Goal: Task Accomplishment & Management: Manage account settings

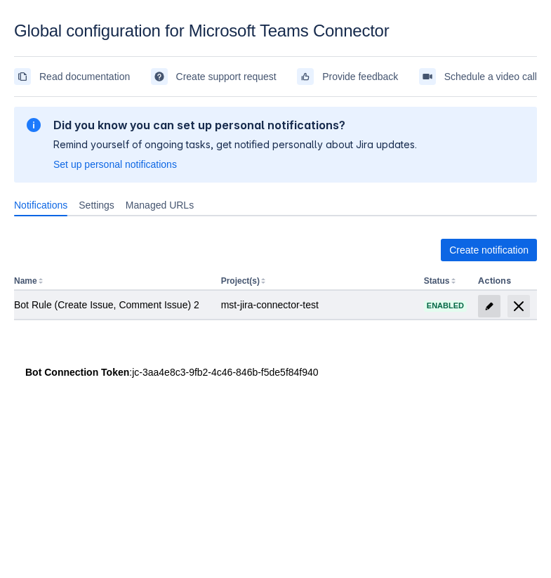
click at [489, 308] on span "edit" at bounding box center [489, 306] width 11 height 11
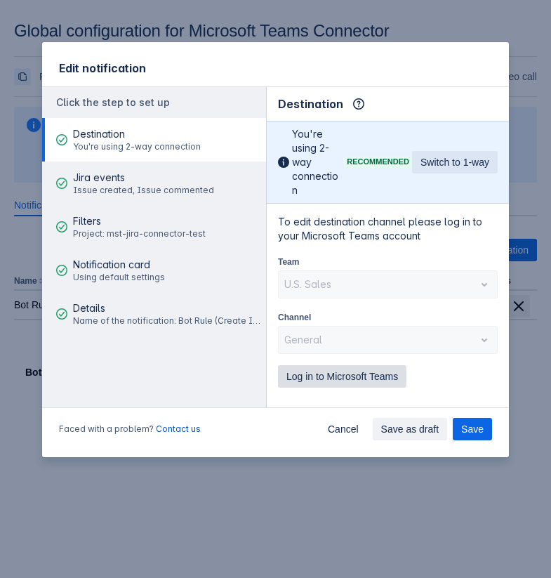
click at [357, 377] on span "Log in to Microsoft Teams" at bounding box center [342, 376] width 112 height 22
click at [347, 366] on span "Log in to Microsoft Teams" at bounding box center [342, 376] width 112 height 22
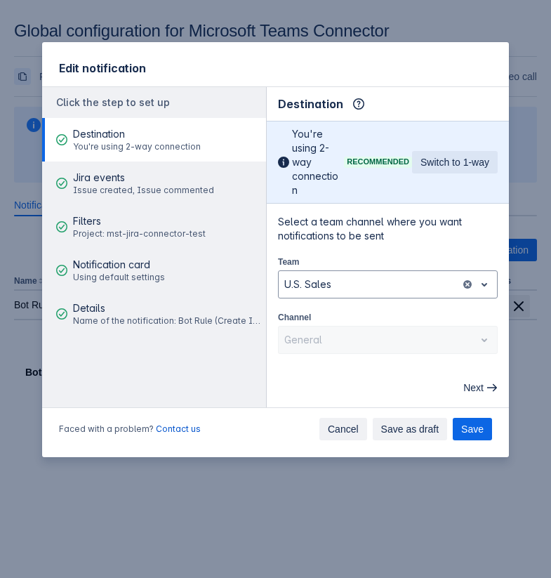
click at [319, 433] on button "Cancel" at bounding box center [343, 429] width 48 height 22
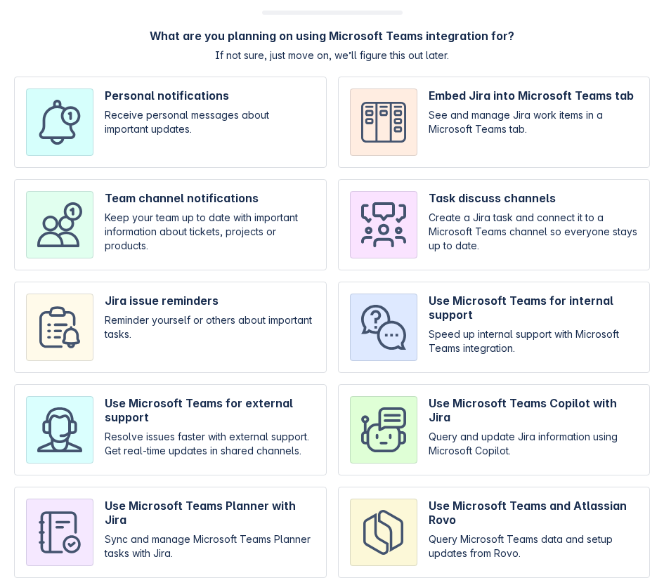
scroll to position [62, 0]
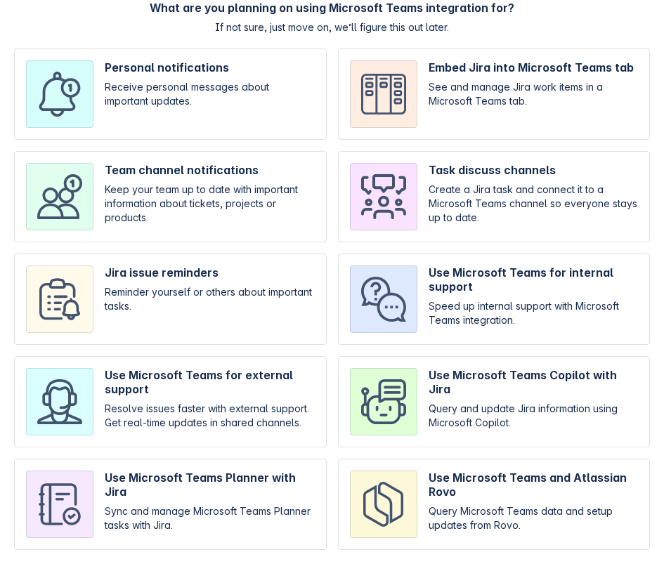
click at [213, 131] on input "checkbox" at bounding box center [170, 93] width 312 height 91
checkbox input "true"
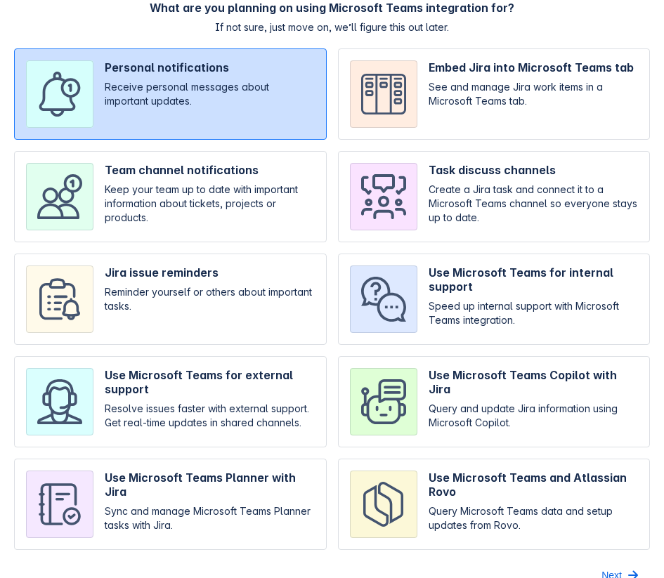
click at [409, 120] on input "checkbox" at bounding box center [494, 93] width 312 height 91
checkbox input "true"
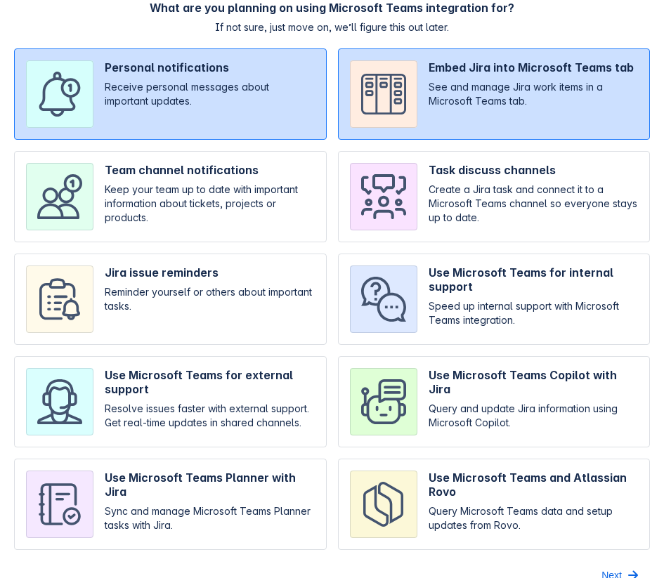
scroll to position [85, 0]
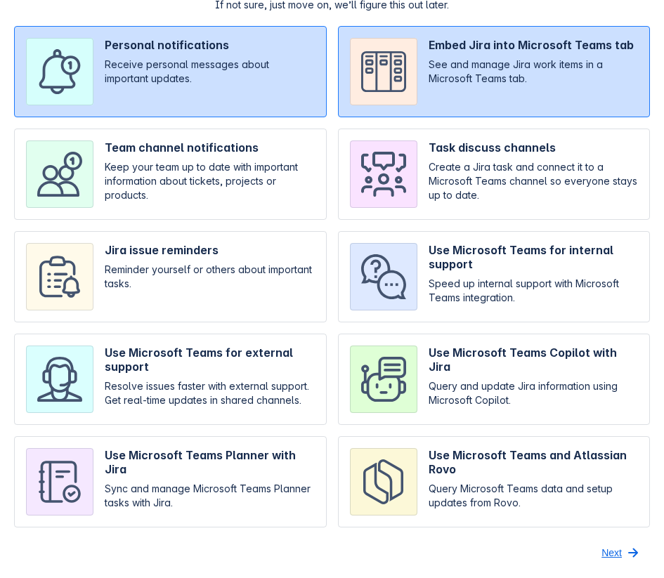
click at [594, 546] on button "Next" at bounding box center [621, 552] width 57 height 22
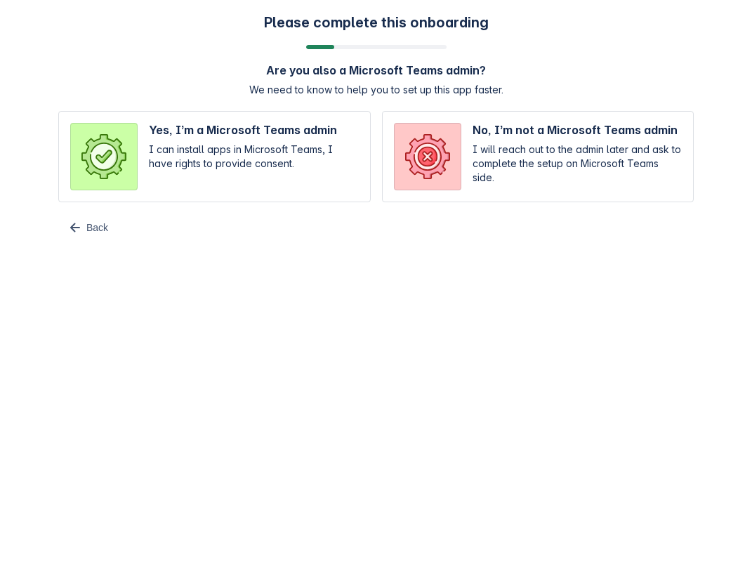
scroll to position [0, 0]
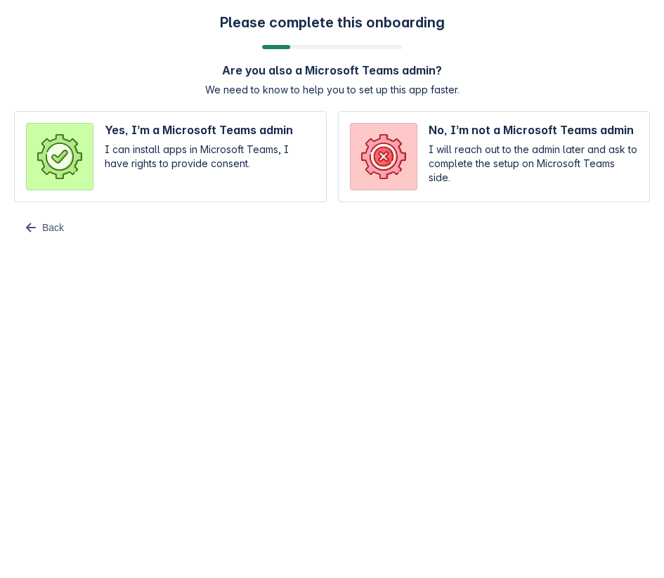
click at [268, 161] on input "radio" at bounding box center [170, 156] width 312 height 91
radio input "true"
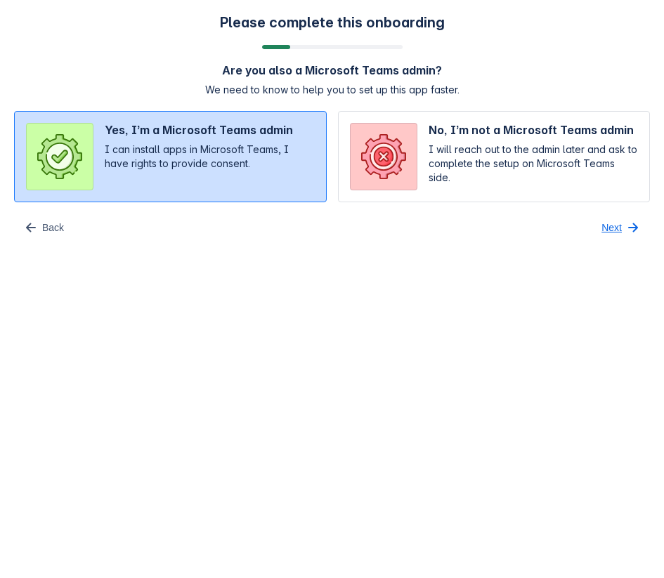
click at [618, 232] on span "Next" at bounding box center [611, 227] width 20 height 22
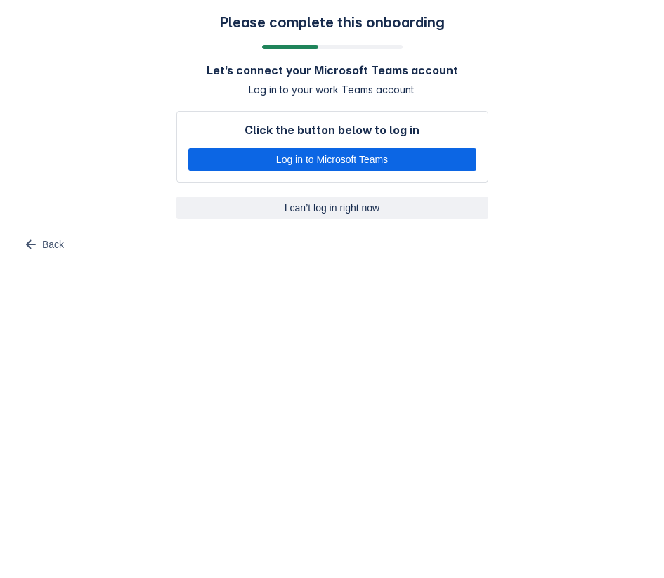
click at [336, 208] on span "I can’t log in right now" at bounding box center [332, 208] width 295 height 22
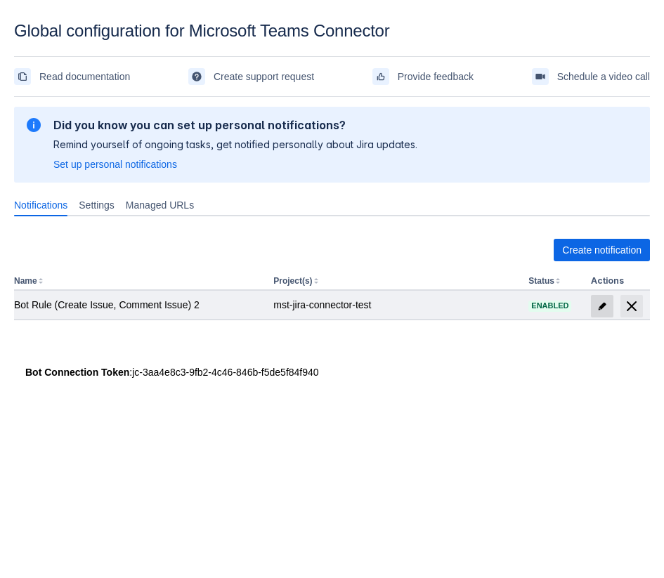
click at [600, 310] on span "edit" at bounding box center [601, 306] width 11 height 11
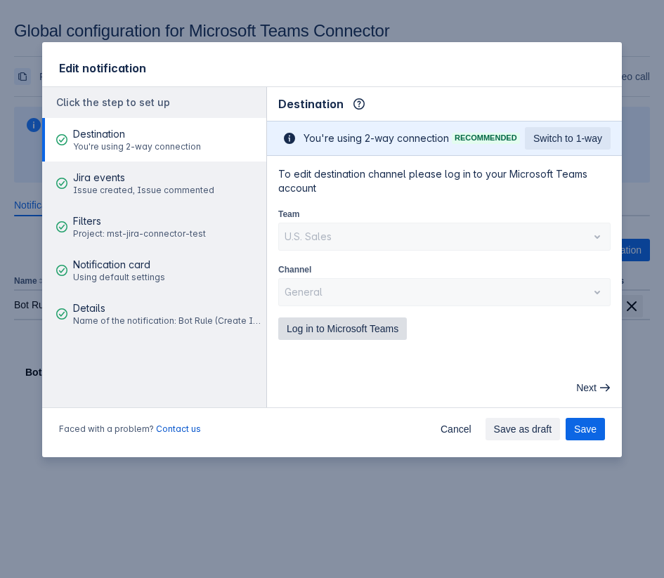
click at [347, 331] on span "Log in to Microsoft Teams" at bounding box center [342, 328] width 112 height 22
click at [338, 336] on span "Log in to Microsoft Teams" at bounding box center [342, 328] width 112 height 22
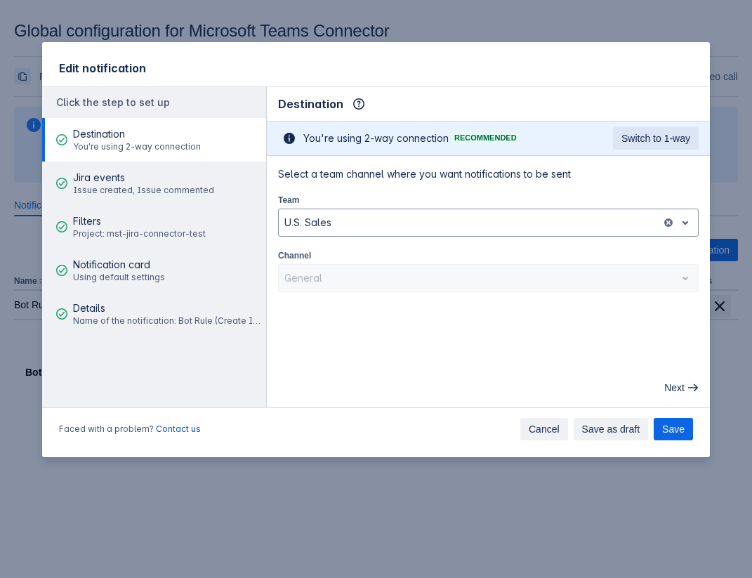
click at [520, 428] on button "Cancel" at bounding box center [544, 429] width 48 height 22
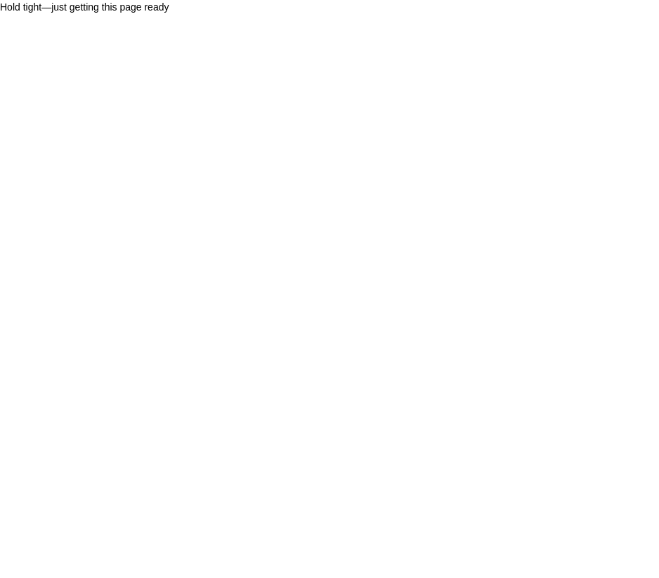
click at [319, 191] on body "Hold tight—just getting this page ready" at bounding box center [329, 289] width 659 height 578
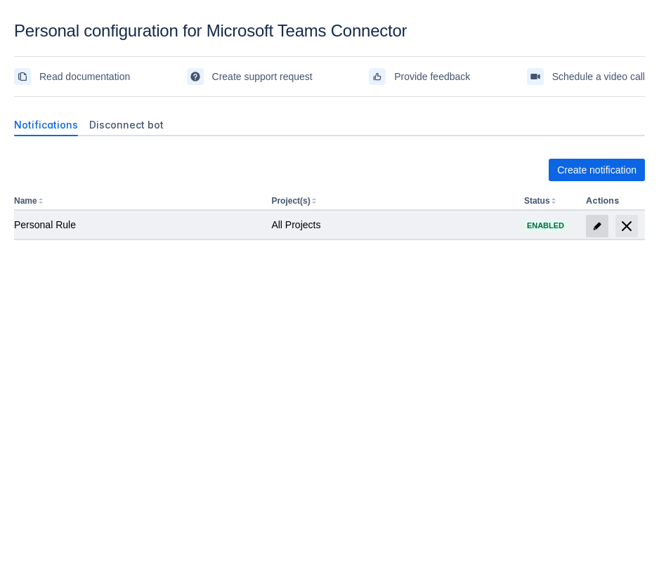
click at [589, 218] on span at bounding box center [597, 226] width 22 height 22
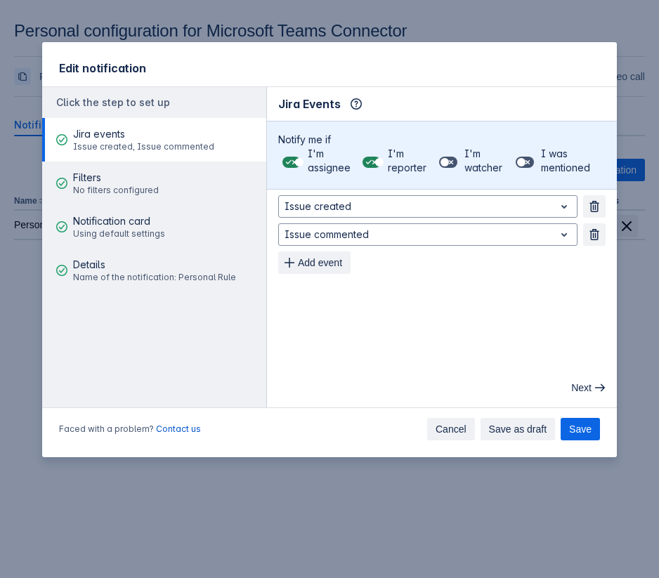
click at [447, 432] on span "Cancel" at bounding box center [450, 429] width 31 height 22
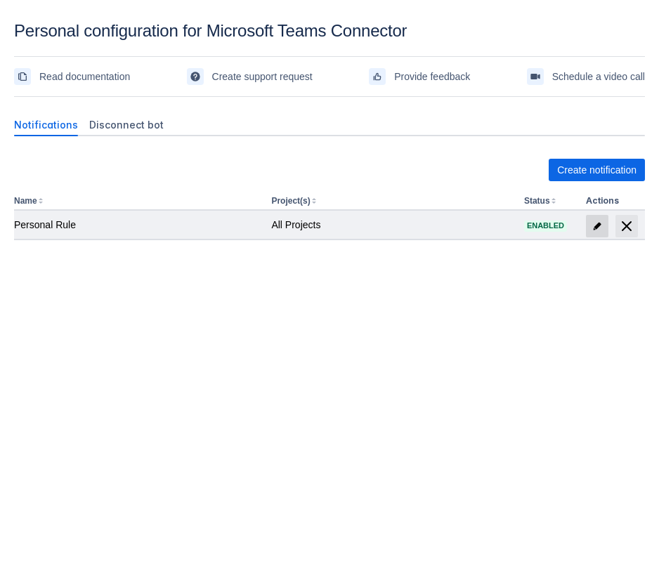
click at [598, 228] on span "edit" at bounding box center [596, 225] width 11 height 11
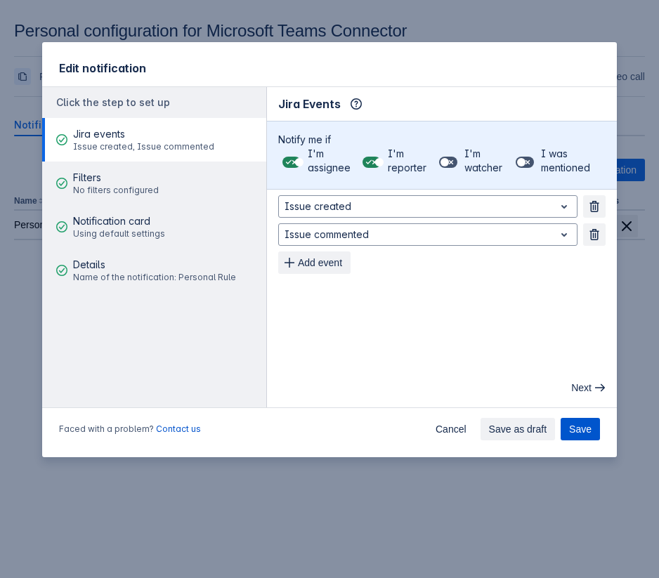
click at [582, 422] on span "Save" at bounding box center [580, 429] width 22 height 22
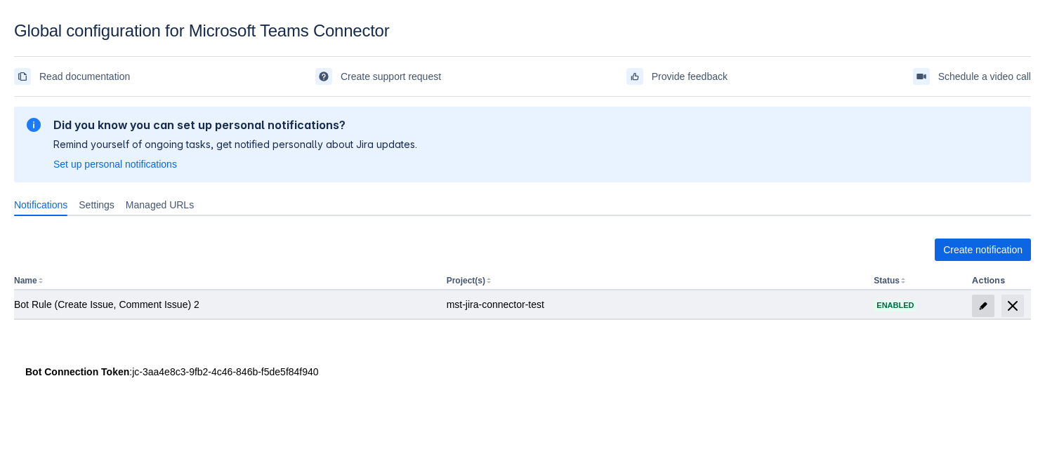
click at [983, 302] on span "edit" at bounding box center [982, 306] width 11 height 11
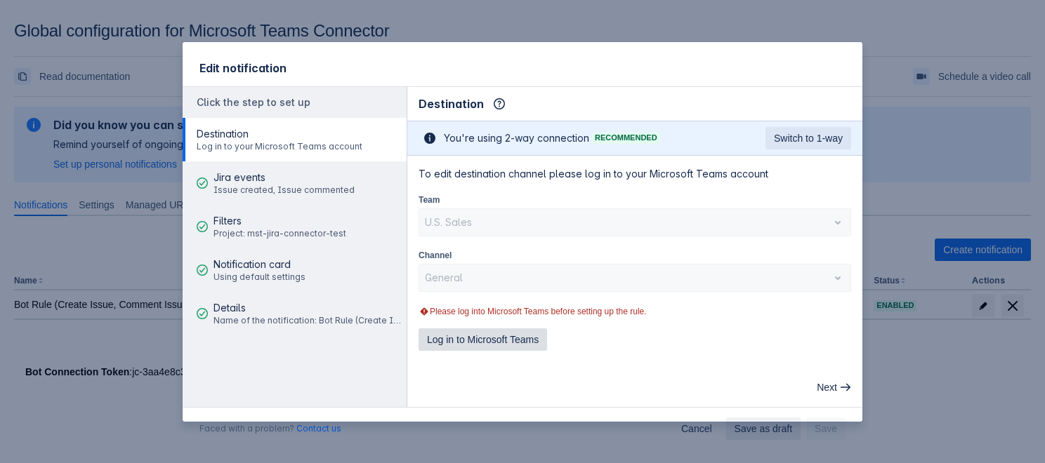
click at [461, 339] on span "Log in to Microsoft Teams" at bounding box center [483, 340] width 112 height 22
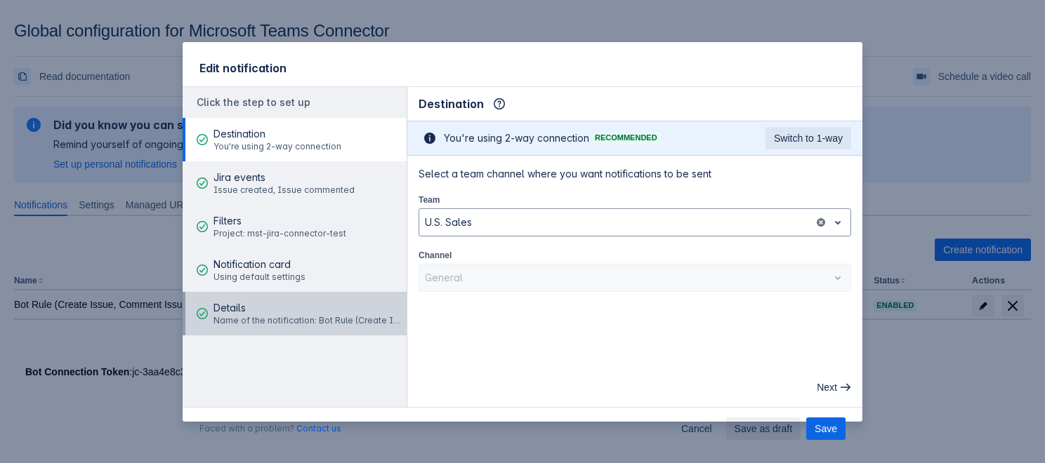
click at [350, 305] on span "Details" at bounding box center [307, 308] width 189 height 14
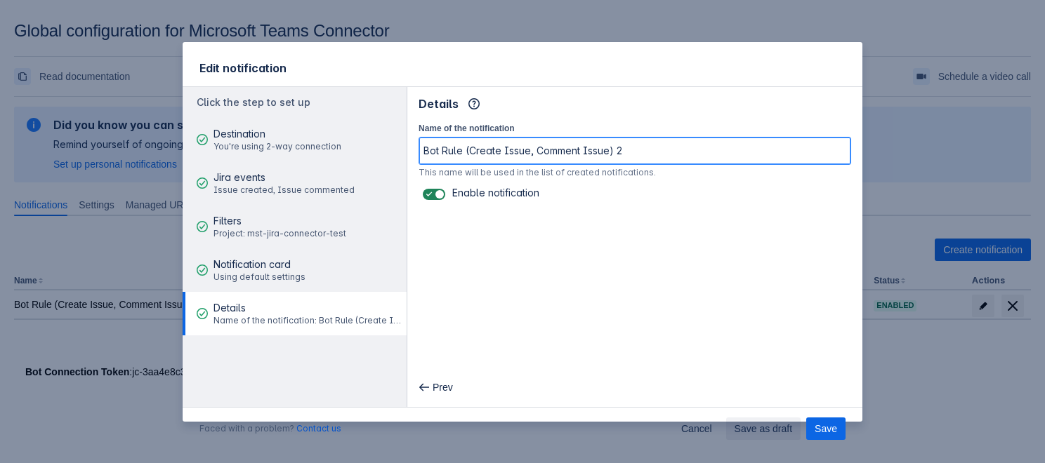
click at [649, 159] on input "Bot Rule (Create Issue, Comment Issue) 2" at bounding box center [634, 150] width 431 height 25
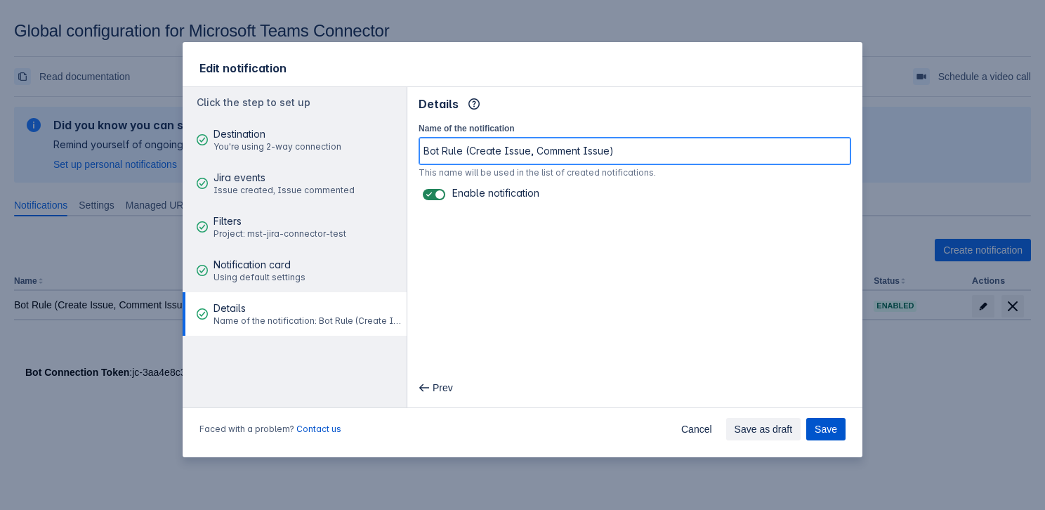
type input "Bot Rule (Create Issue, Comment Issue)"
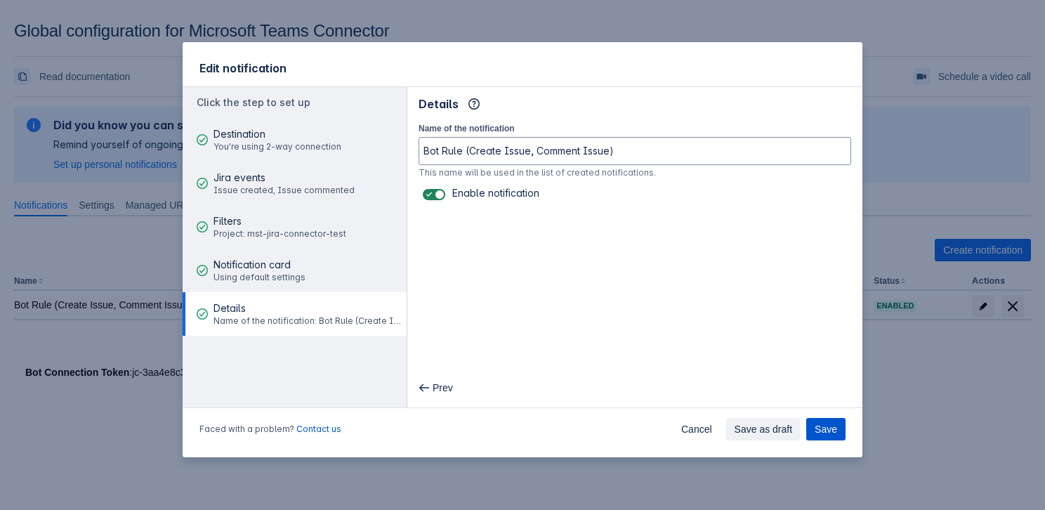
click at [826, 429] on span "Save" at bounding box center [826, 429] width 22 height 22
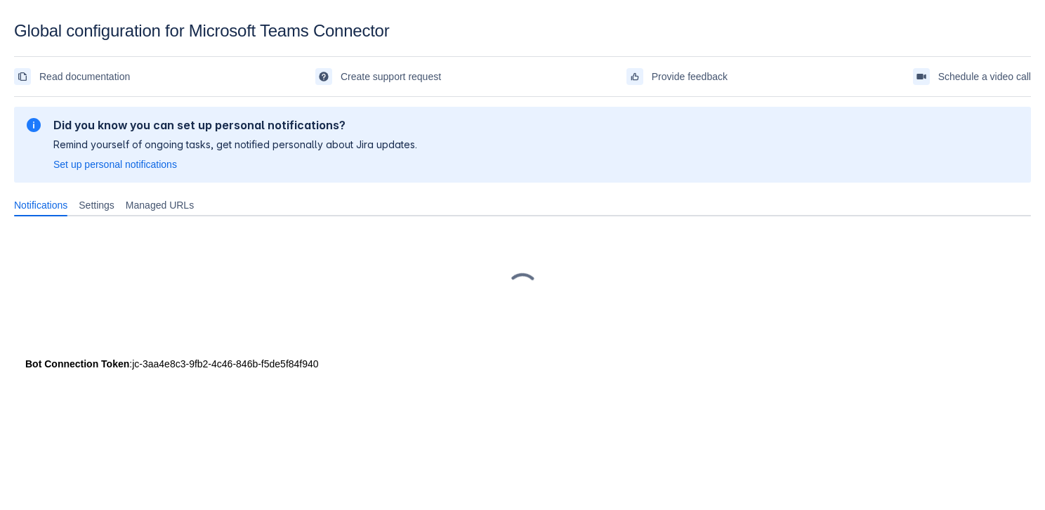
scroll to position [21, 0]
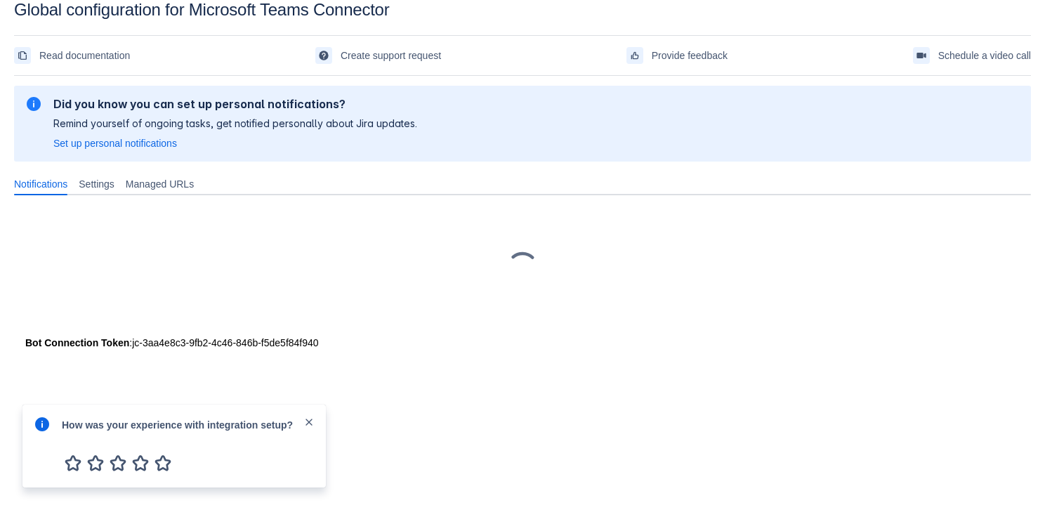
click at [305, 418] on span "close" at bounding box center [308, 421] width 11 height 11
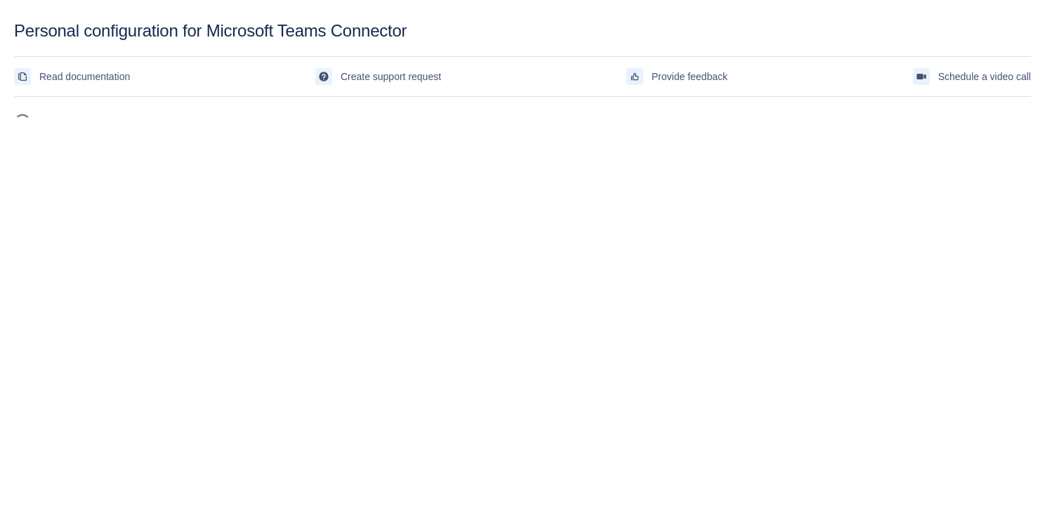
click at [515, 226] on body "Personal configuration for Microsoft Teams Connector Read documentation Create …" at bounding box center [522, 276] width 1045 height 510
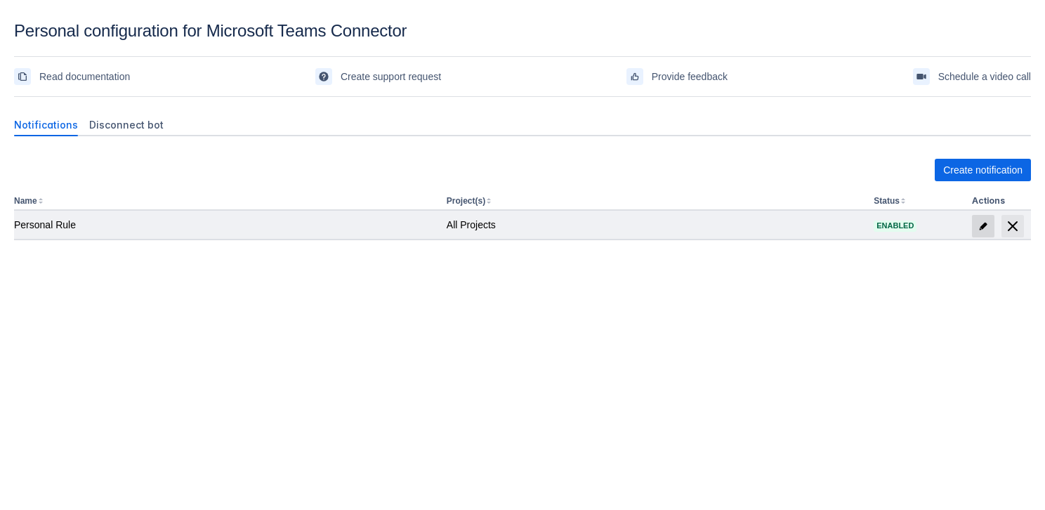
click at [978, 217] on span at bounding box center [983, 226] width 22 height 22
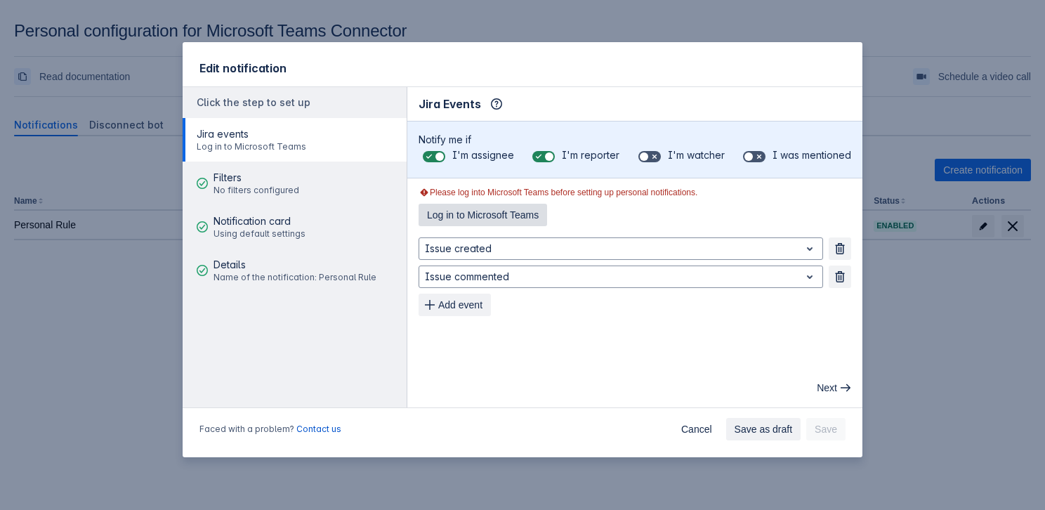
click at [485, 211] on span "Log in to Microsoft Teams" at bounding box center [483, 215] width 112 height 22
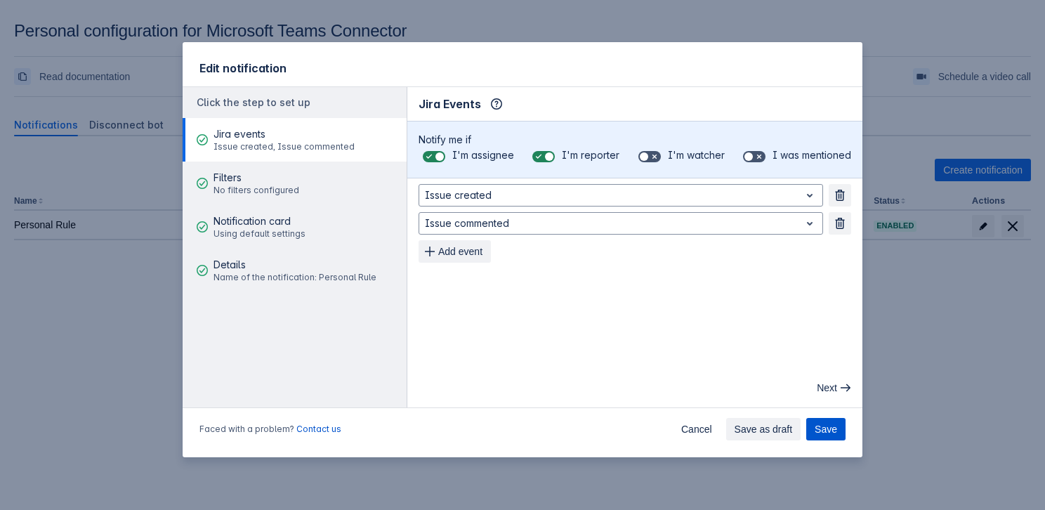
click at [838, 430] on button "Save" at bounding box center [825, 429] width 39 height 22
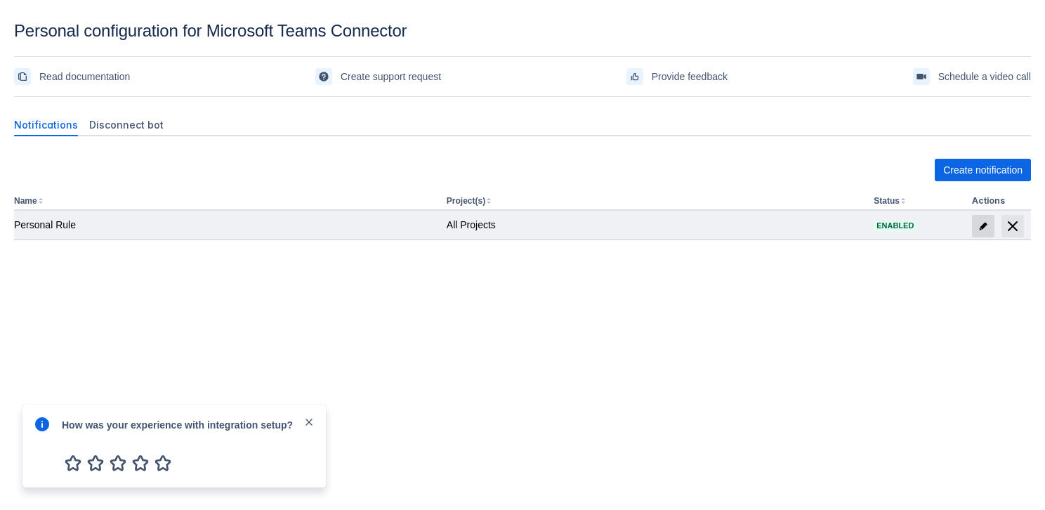
click at [987, 225] on span "edit" at bounding box center [982, 225] width 11 height 11
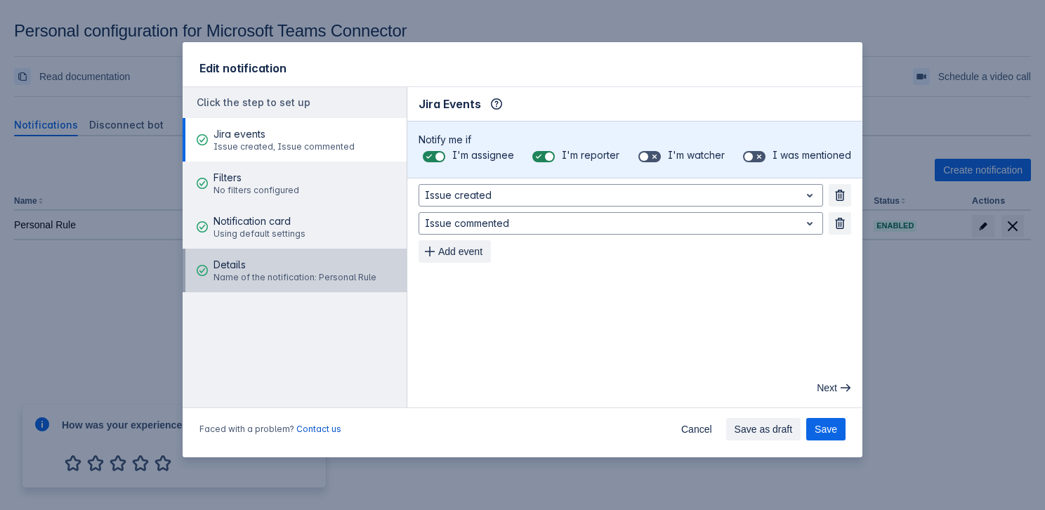
click at [362, 276] on span "Name of the notification: Personal Rule" at bounding box center [294, 277] width 163 height 11
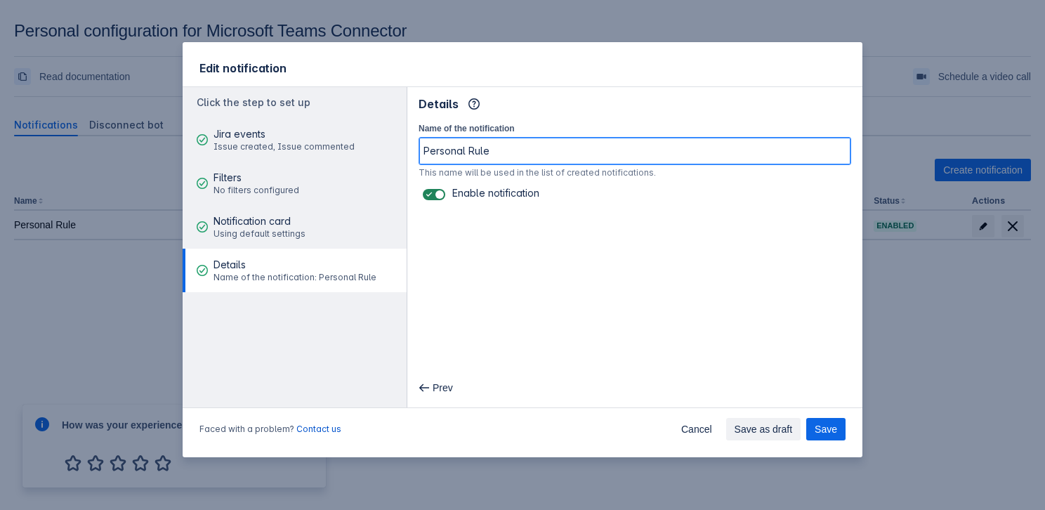
click at [577, 154] on input "Personal Rule" at bounding box center [634, 150] width 431 height 25
type input "Personal Rulee"
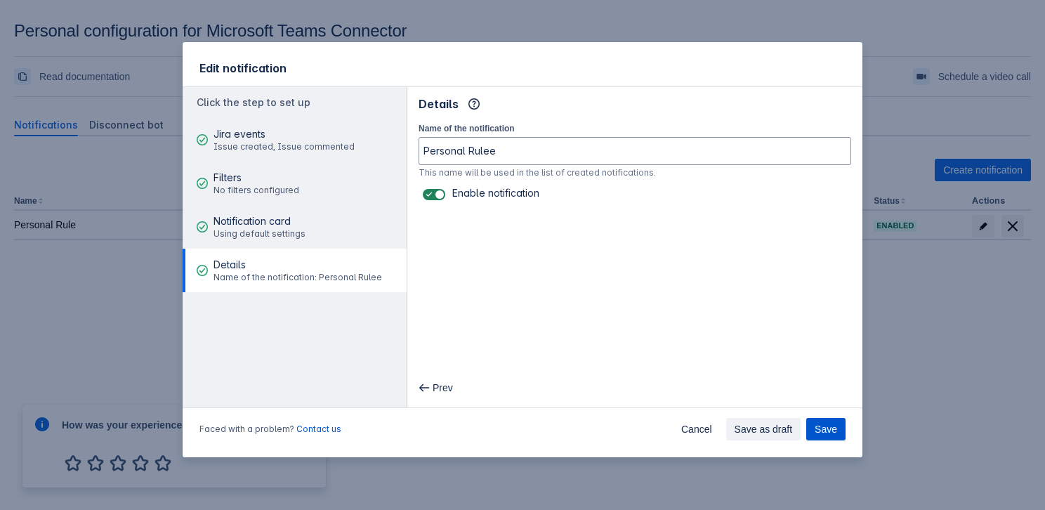
click at [831, 428] on span "Save" at bounding box center [826, 429] width 22 height 22
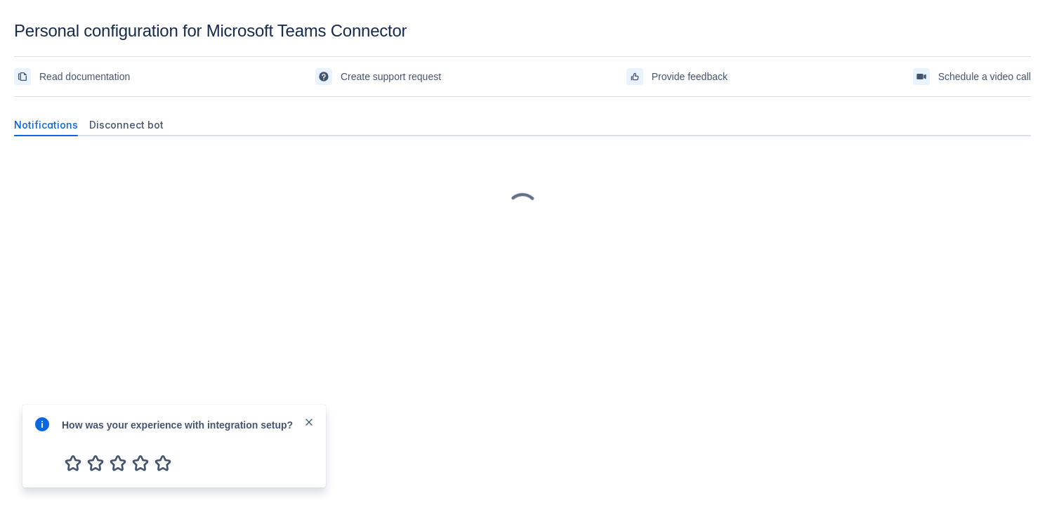
click at [310, 433] on div "How was your experience with integration setup?" at bounding box center [188, 446] width 253 height 60
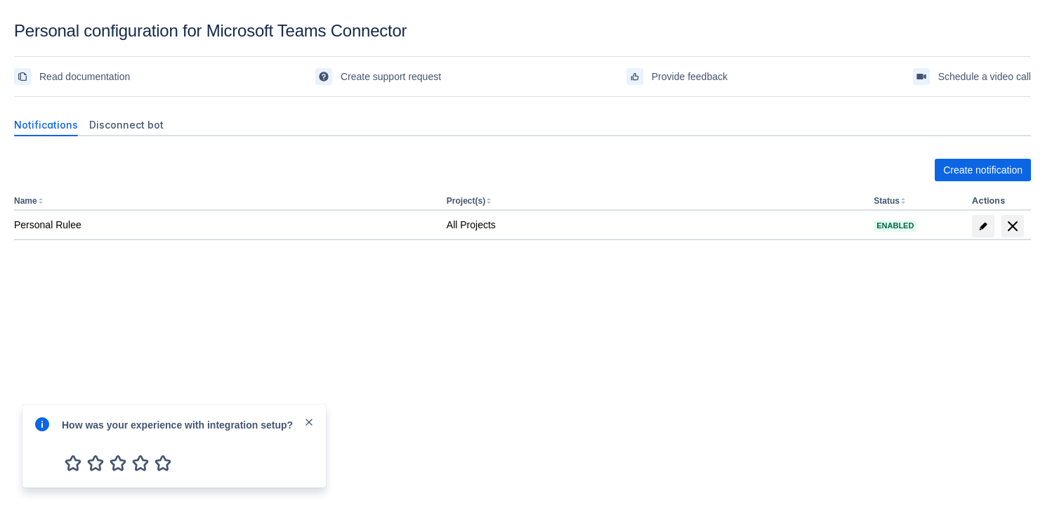
click at [311, 429] on span "button" at bounding box center [308, 423] width 11 height 14
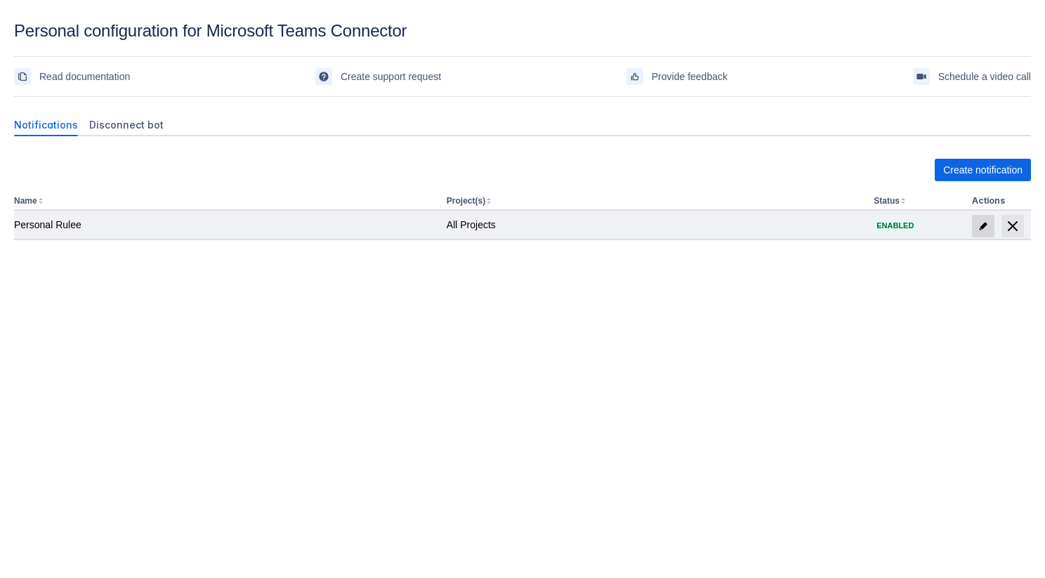
click at [982, 223] on span "edit" at bounding box center [982, 225] width 11 height 11
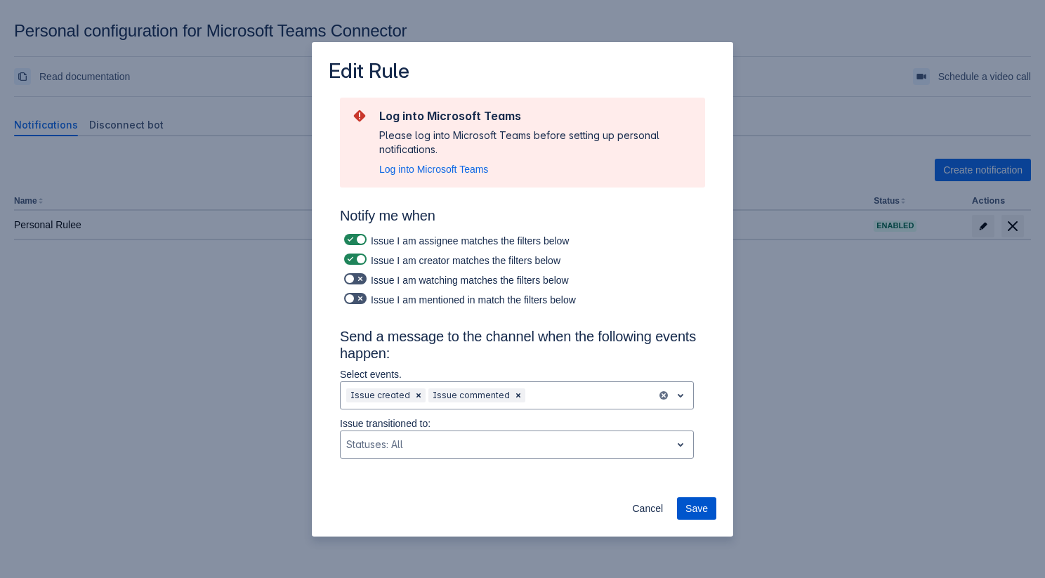
click at [699, 509] on span "Save" at bounding box center [696, 508] width 22 height 22
click at [454, 174] on span "Log into Microsoft Teams" at bounding box center [433, 169] width 109 height 14
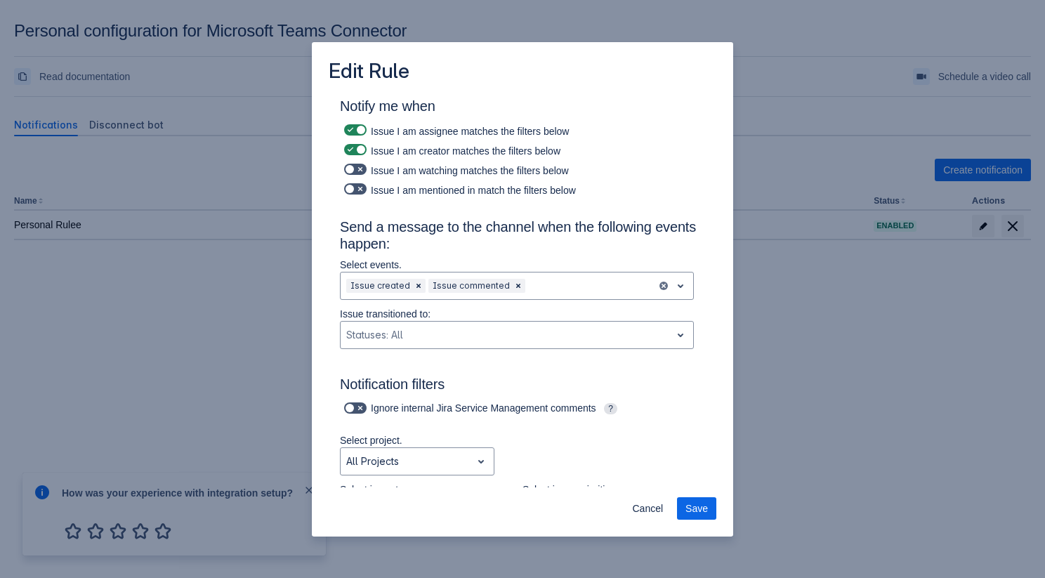
scroll to position [578, 0]
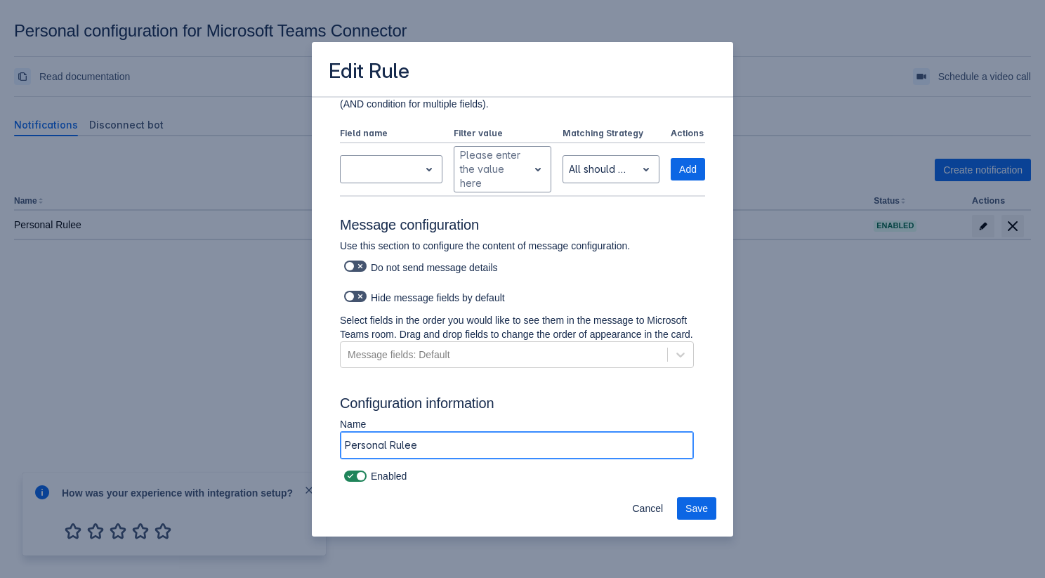
click at [469, 453] on input "Personal Rulee" at bounding box center [517, 445] width 352 height 25
type input "Personal Rule"
click at [695, 506] on span "Save" at bounding box center [696, 508] width 22 height 22
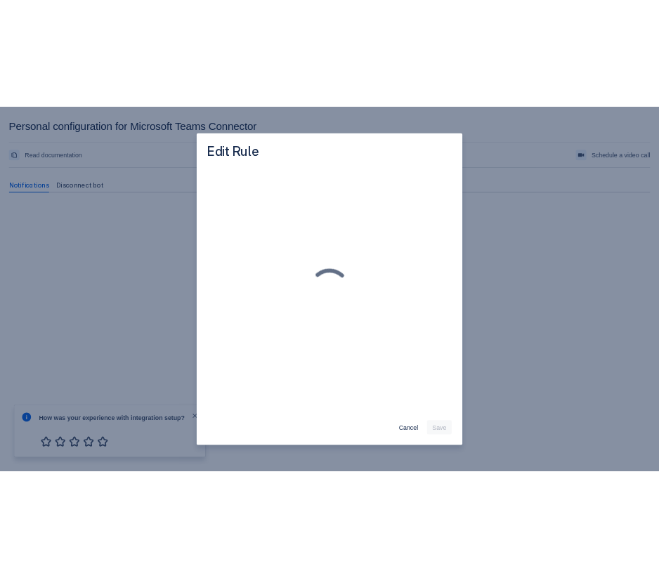
scroll to position [0, 0]
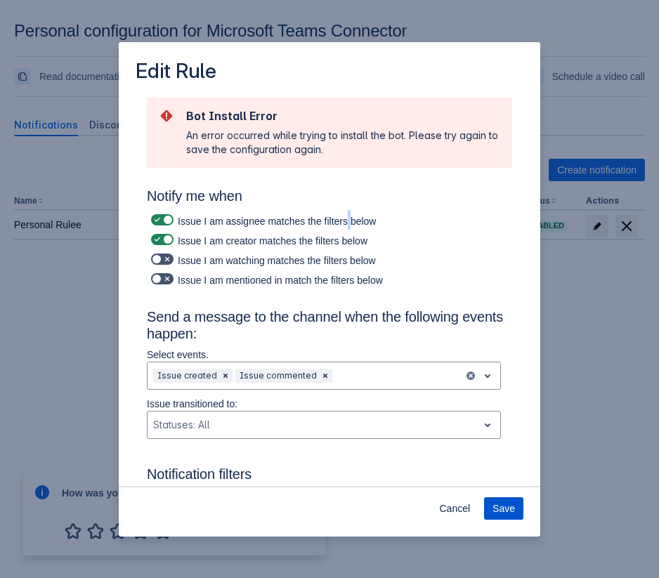
click at [493, 499] on span "Save" at bounding box center [503, 508] width 22 height 22
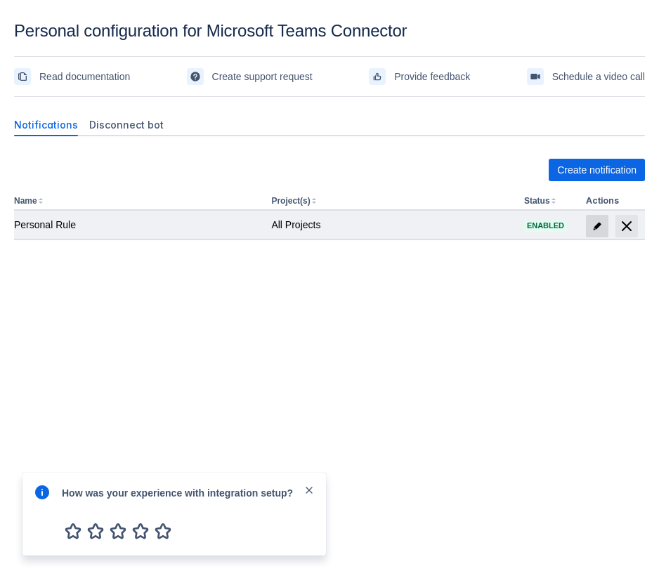
click at [595, 225] on span "edit" at bounding box center [596, 225] width 11 height 11
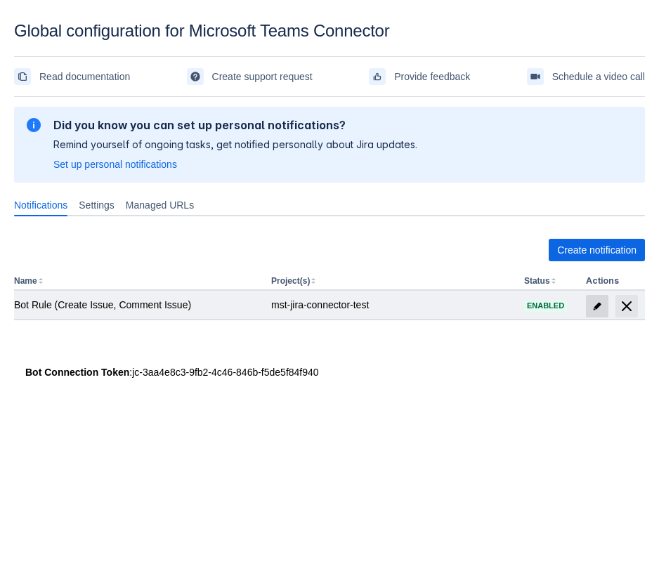
click at [590, 306] on span at bounding box center [597, 306] width 22 height 22
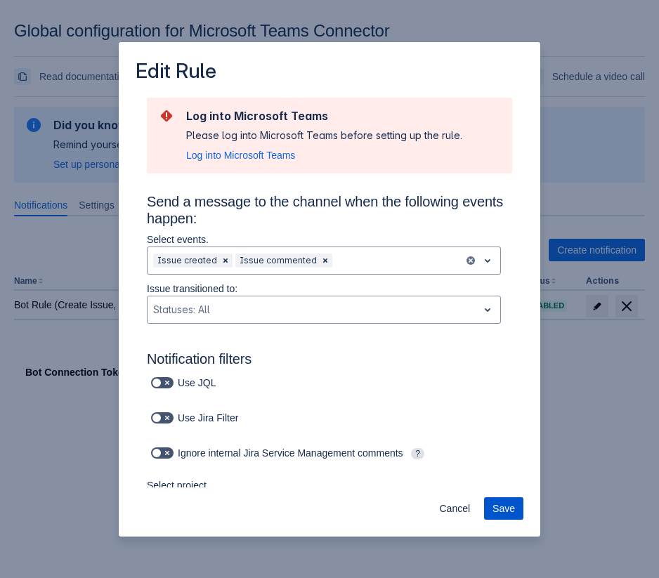
click at [503, 506] on span "Save" at bounding box center [503, 508] width 22 height 22
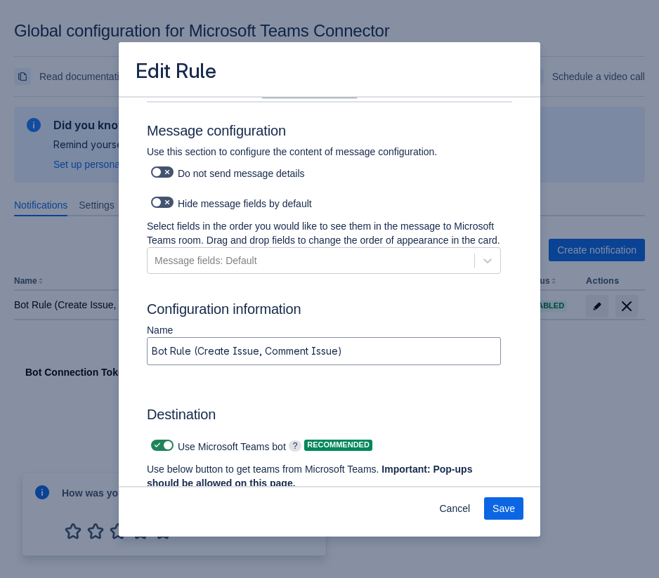
scroll to position [1072, 0]
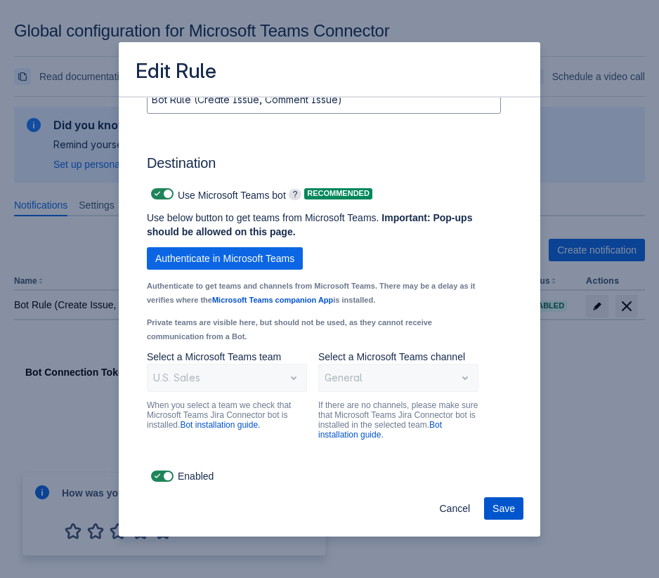
click at [485, 501] on button "Save" at bounding box center [503, 508] width 39 height 22
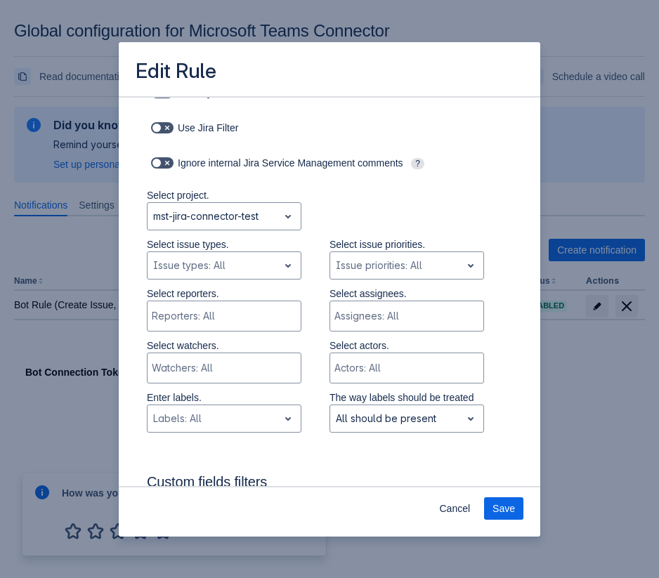
scroll to position [0, 0]
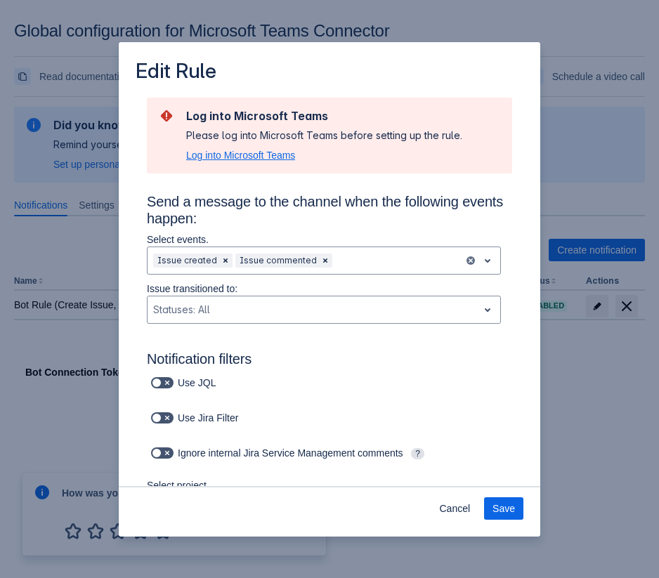
click at [269, 152] on span "Log into Microsoft Teams" at bounding box center [240, 155] width 109 height 14
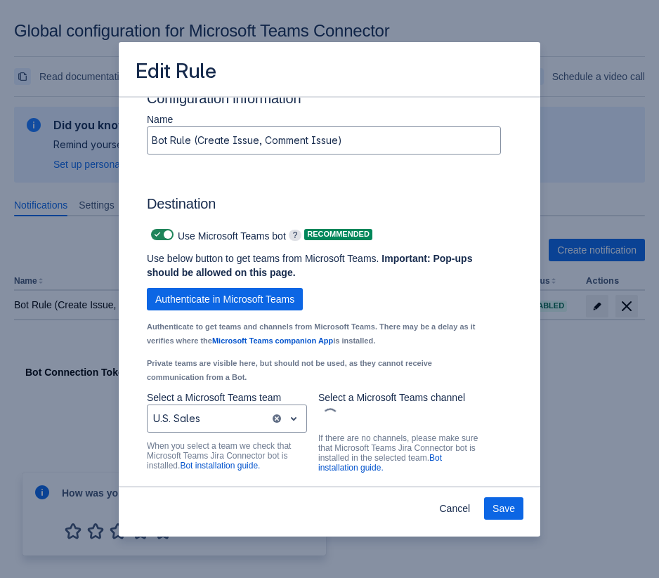
scroll to position [901, 0]
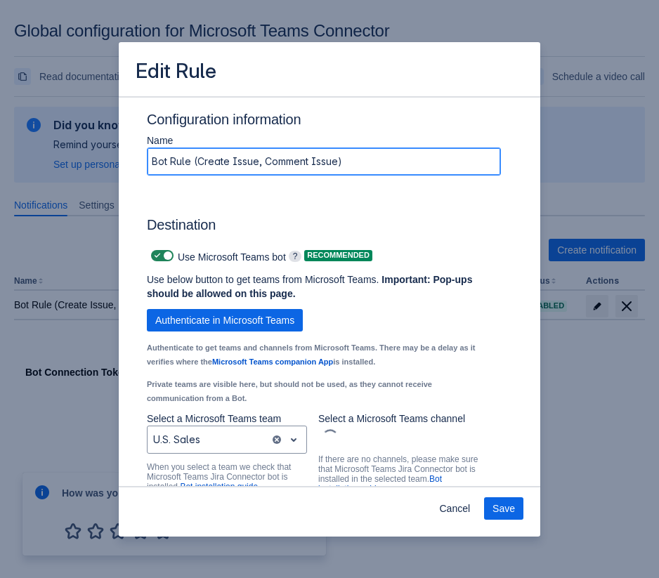
click at [357, 173] on input "Bot Rule (Create Issue, Comment Issue)" at bounding box center [323, 161] width 352 height 25
type input "Bot Rule (Create Issue, Comment Issue) 2"
click at [503, 503] on span "Save" at bounding box center [503, 508] width 22 height 22
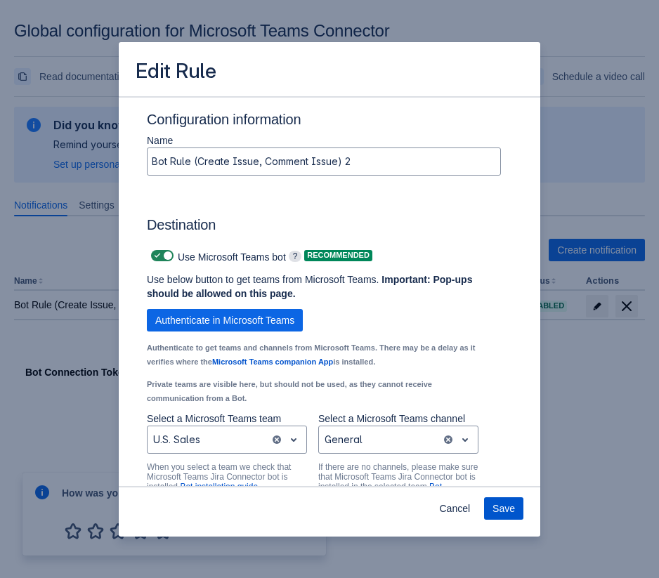
scroll to position [0, 0]
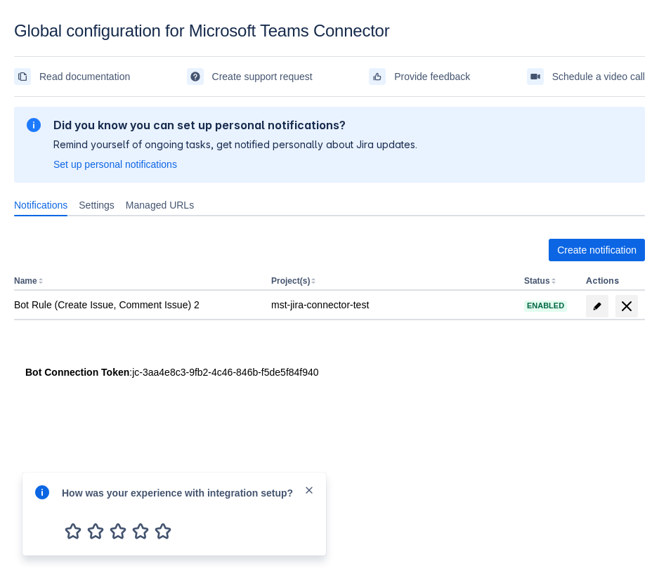
click at [305, 492] on span "close" at bounding box center [308, 489] width 11 height 11
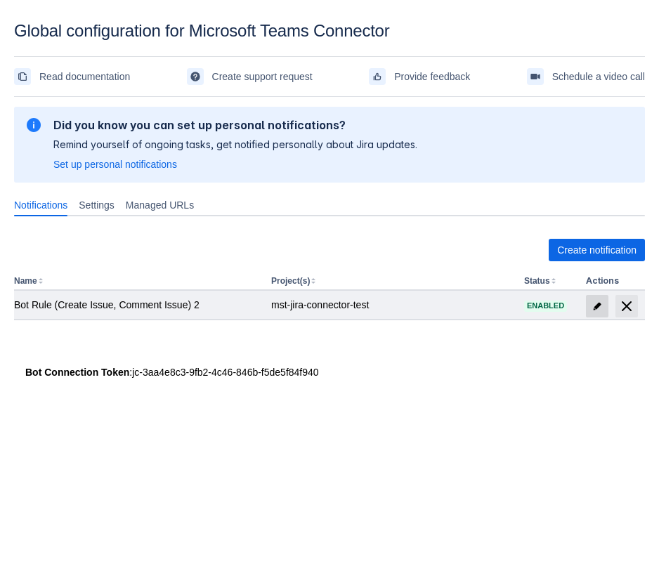
click at [592, 299] on span at bounding box center [597, 306] width 22 height 22
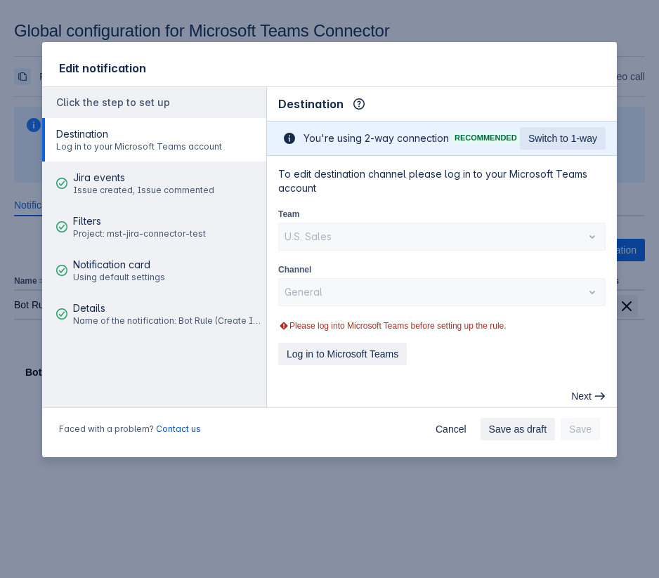
click at [356, 346] on div "To edit destination channel please log in to your Microsoft Teams account Team …" at bounding box center [441, 266] width 327 height 198
click at [350, 355] on span "Log in to Microsoft Teams" at bounding box center [342, 354] width 112 height 22
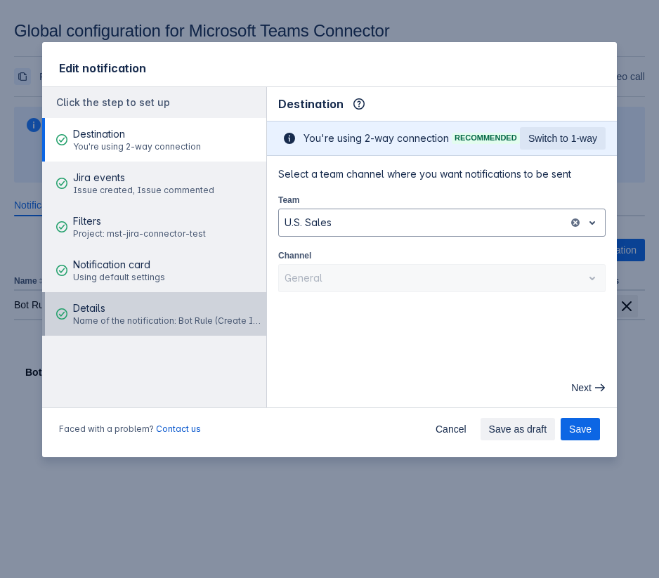
click at [153, 300] on div "Details Name of the notification: Bot Rule (Create Issue, Comment Issue) 2" at bounding box center [167, 314] width 189 height 42
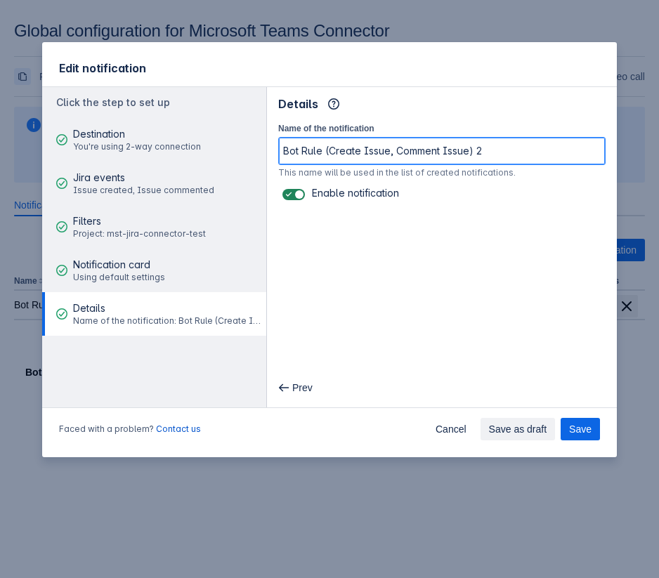
click at [494, 152] on input "Bot Rule (Create Issue, Comment Issue) 2" at bounding box center [442, 150] width 326 height 25
type input "Bot Rule (Create Issue, Comment Issue)"
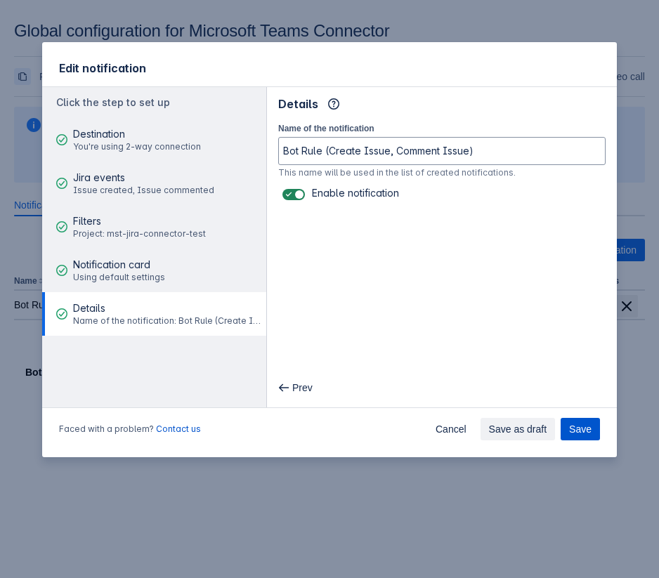
click at [586, 418] on span "Save" at bounding box center [580, 429] width 22 height 22
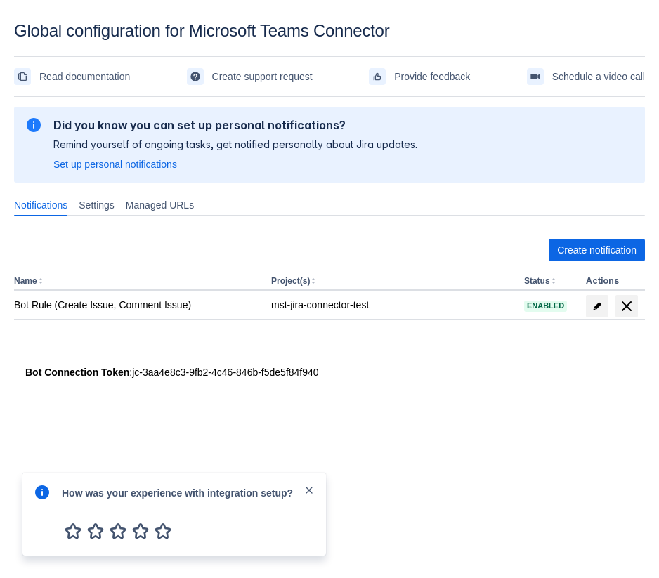
click at [306, 487] on span "close" at bounding box center [308, 489] width 11 height 11
